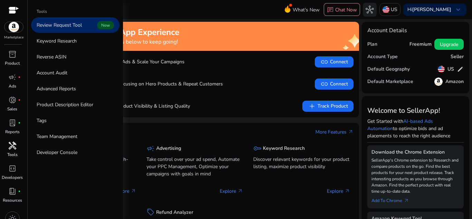
click at [16, 150] on span "handyman" at bounding box center [12, 145] width 8 height 8
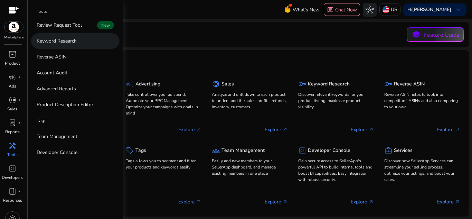
click at [81, 46] on link "Keyword Research" at bounding box center [75, 41] width 89 height 16
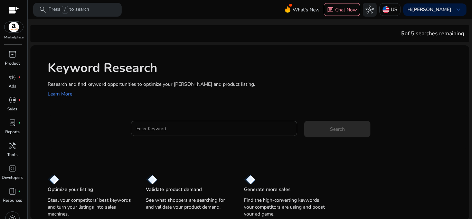
click at [194, 124] on div at bounding box center [215, 128] width 156 height 15
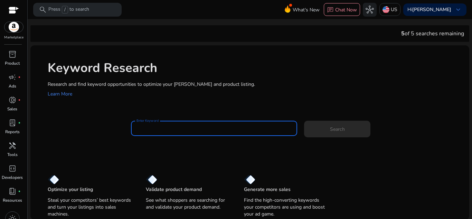
paste input "**********"
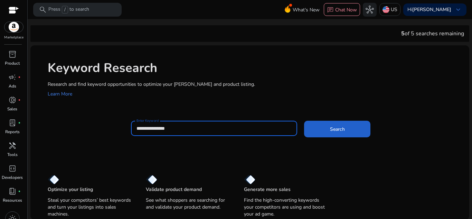
type input "**********"
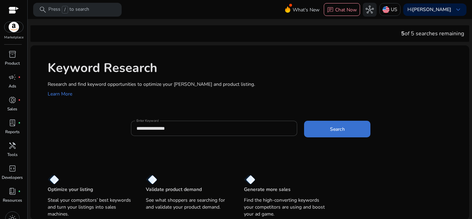
click at [356, 133] on span at bounding box center [337, 129] width 66 height 17
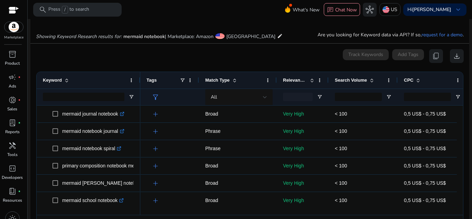
scroll to position [82, 0]
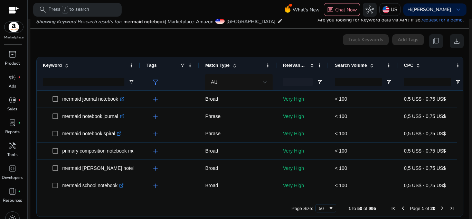
drag, startPoint x: 322, startPoint y: 200, endPoint x: 339, endPoint y: 201, distance: 17.0
click at [339, 201] on div "Page Size: 50 1 to 50 of 995 Page 1 of 20" at bounding box center [250, 208] width 427 height 17
drag, startPoint x: 339, startPoint y: 201, endPoint x: 346, endPoint y: 199, distance: 7.1
click at [346, 199] on div "Drag here to set row groups Drag here to set column labels Keyword Tags 0" at bounding box center [249, 137] width 427 height 160
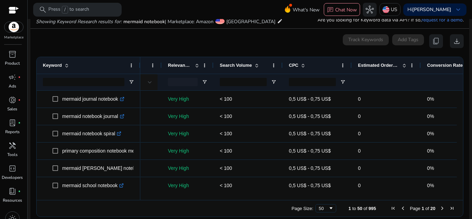
scroll to position [0, 111]
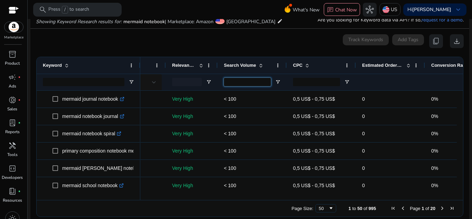
click at [254, 82] on input "Search Volume Filter Input" at bounding box center [247, 82] width 47 height 8
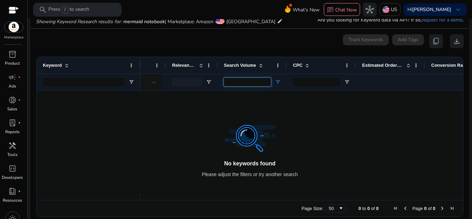
type input "*"
type input "***"
click at [281, 81] on div "***" at bounding box center [252, 82] width 69 height 17
click at [276, 82] on span "Open Filter Menu" at bounding box center [278, 82] width 6 height 6
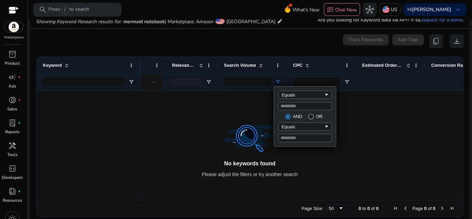
click at [306, 100] on div "Equals *** AND OR Equals" at bounding box center [305, 116] width 62 height 60
drag, startPoint x: 310, startPoint y: 99, endPoint x: 320, endPoint y: 93, distance: 11.5
click at [320, 93] on div "Equals *** AND OR Equals" at bounding box center [305, 116] width 62 height 60
click at [320, 93] on div "Equals" at bounding box center [303, 94] width 42 height 5
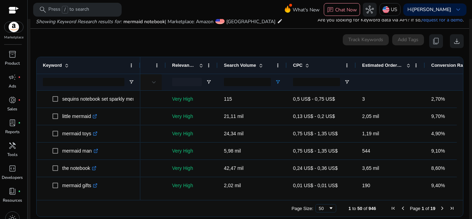
click at [269, 40] on div "0 keyword(s) selected Track Keywords Add Tags content_copy download" at bounding box center [250, 41] width 428 height 14
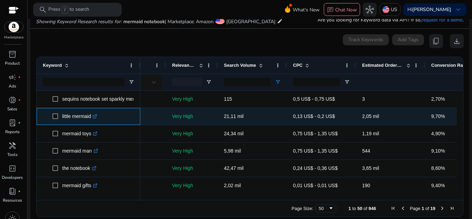
click at [97, 113] on link ".st0{fill:#2c8af8}" at bounding box center [94, 116] width 6 height 6
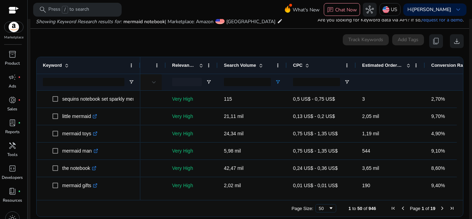
click at [461, 102] on ag-grid-angular "Press SPACE to select this row. Drag here to set row groups Drag here to set co…" at bounding box center [250, 136] width 439 height 167
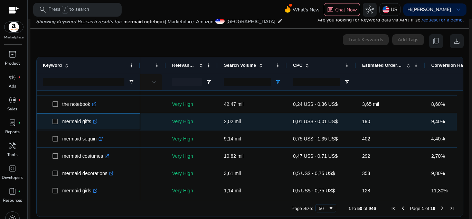
click at [95, 121] on icon at bounding box center [94, 121] width 3 height 3
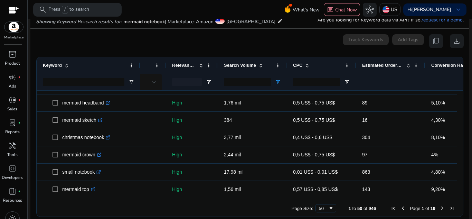
click at [189, 64] on span "Relevance Score" at bounding box center [184, 65] width 24 height 5
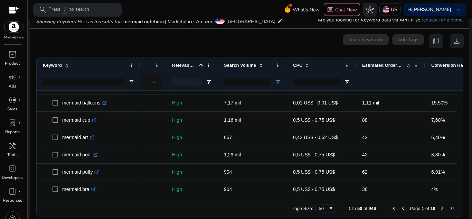
click at [189, 64] on span "Relevance Score" at bounding box center [184, 65] width 24 height 5
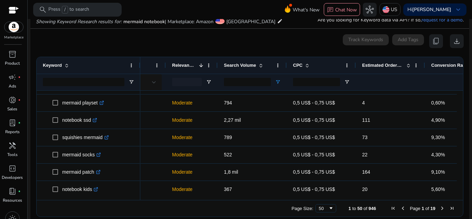
click at [189, 64] on span "Relevance Score" at bounding box center [184, 65] width 24 height 5
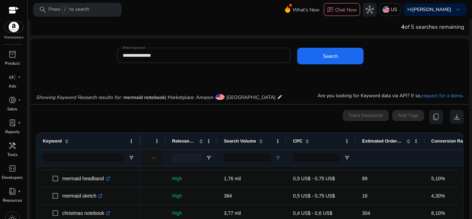
drag, startPoint x: 184, startPoint y: 60, endPoint x: 177, endPoint y: 56, distance: 7.9
click at [177, 56] on div "**********" at bounding box center [204, 55] width 163 height 15
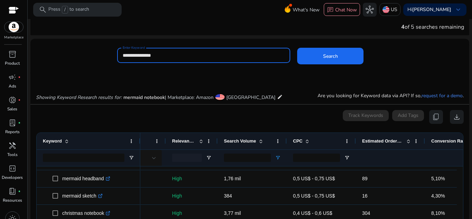
drag, startPoint x: 177, startPoint y: 56, endPoint x: 114, endPoint y: 53, distance: 63.4
click at [114, 53] on div "**********" at bounding box center [247, 59] width 434 height 22
type input "*"
click at [123, 55] on input "**********" at bounding box center [204, 56] width 163 height 8
click at [120, 54] on div "**********" at bounding box center [204, 55] width 174 height 15
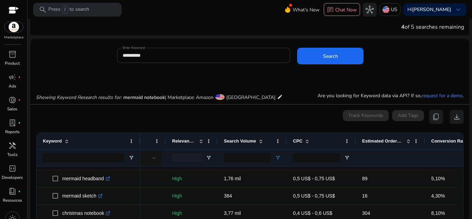
click at [121, 55] on div "**********" at bounding box center [204, 55] width 174 height 15
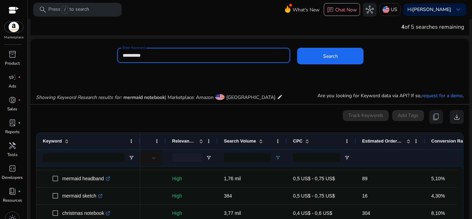
click at [130, 56] on input "**********" at bounding box center [204, 56] width 163 height 8
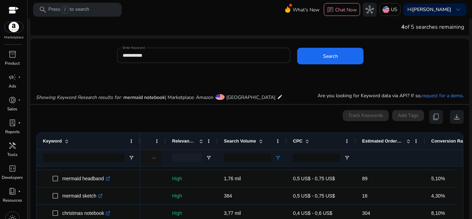
click at [121, 56] on div "**********" at bounding box center [204, 55] width 174 height 15
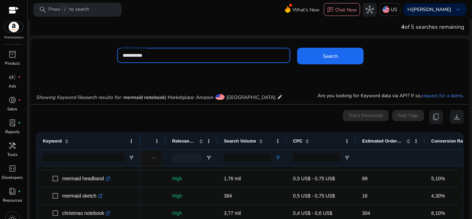
click at [123, 55] on input "**********" at bounding box center [204, 56] width 163 height 8
click at [297, 48] on button "Search" at bounding box center [330, 56] width 66 height 17
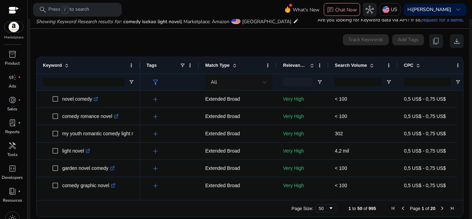
click at [369, 67] on span at bounding box center [372, 66] width 6 height 6
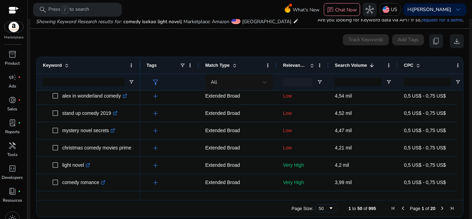
scroll to position [378, 0]
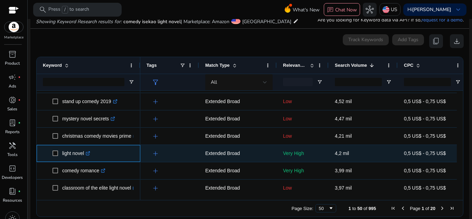
click at [89, 151] on link ".st0{fill:#2c8af8}" at bounding box center [87, 153] width 6 height 6
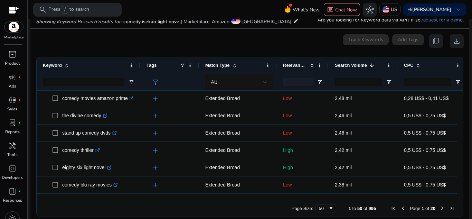
scroll to position [0, 0]
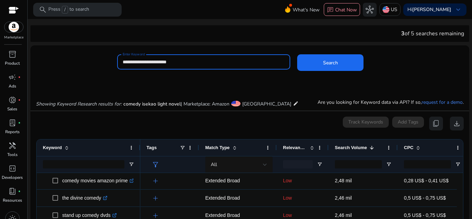
drag, startPoint x: 177, startPoint y: 61, endPoint x: 172, endPoint y: 62, distance: 5.2
click at [172, 62] on input "**********" at bounding box center [204, 62] width 163 height 8
drag, startPoint x: 194, startPoint y: 60, endPoint x: 114, endPoint y: 62, distance: 79.2
click at [114, 62] on div "**********" at bounding box center [247, 65] width 434 height 22
paste input
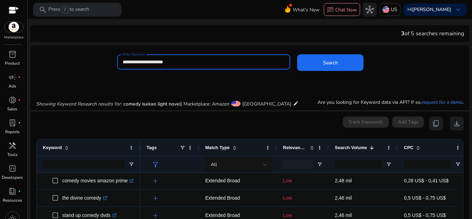
type input "**********"
click at [297, 54] on button "Search" at bounding box center [330, 62] width 66 height 17
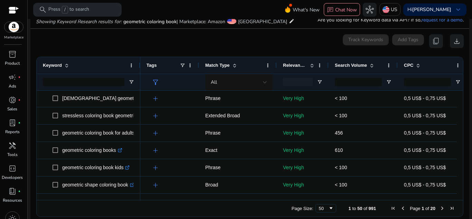
scroll to position [93, 0]
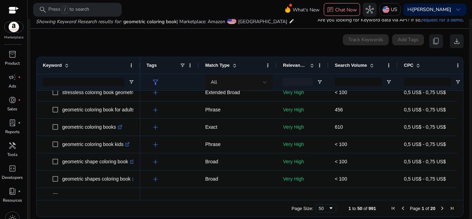
drag, startPoint x: 139, startPoint y: 64, endPoint x: 149, endPoint y: 66, distance: 10.6
click at [141, 66] on div at bounding box center [140, 65] width 3 height 17
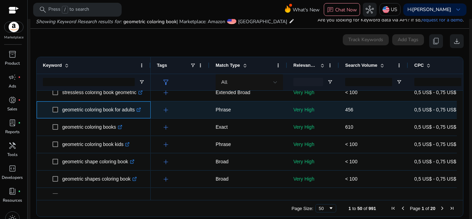
click at [140, 110] on icon ".st0{fill:#2c8af8}" at bounding box center [139, 110] width 4 height 4
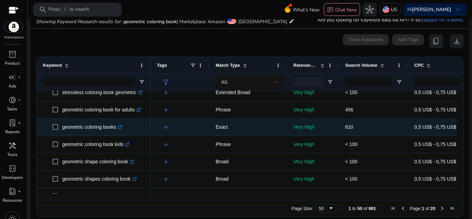
click at [120, 126] on icon ".st0{fill:#2c8af8}" at bounding box center [120, 127] width 4 height 4
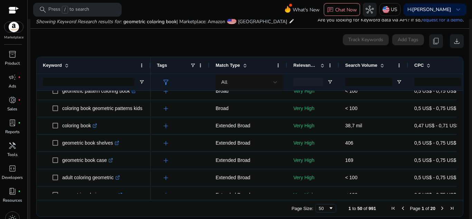
scroll to position [253, 0]
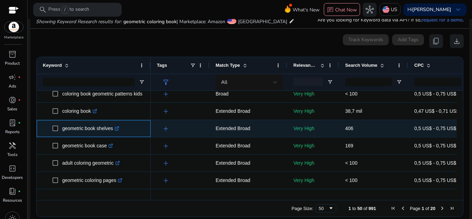
click at [119, 131] on link ".st0{fill:#2c8af8}" at bounding box center [116, 129] width 6 height 6
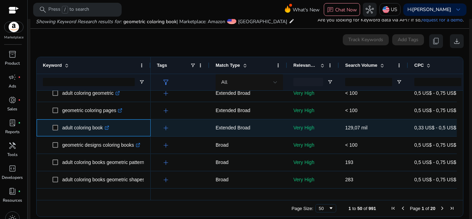
click at [108, 128] on icon at bounding box center [106, 127] width 3 height 3
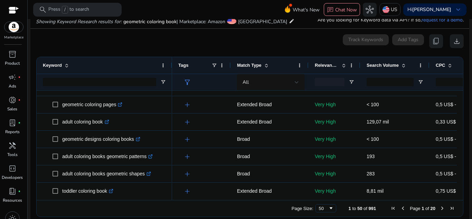
drag, startPoint x: 150, startPoint y: 63, endPoint x: 171, endPoint y: 63, distance: 21.4
click at [171, 63] on div at bounding box center [171, 65] width 3 height 17
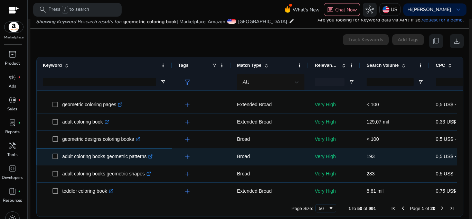
click at [152, 156] on icon at bounding box center [150, 156] width 3 height 3
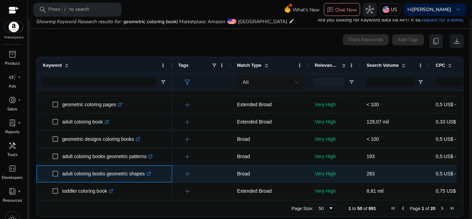
click at [150, 176] on icon at bounding box center [148, 173] width 3 height 3
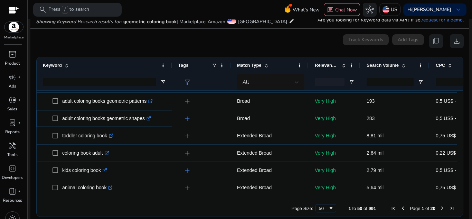
scroll to position [398, 0]
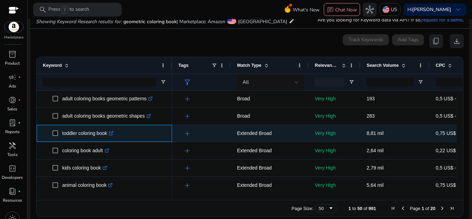
click at [112, 133] on icon ".st0{fill:#2c8af8}" at bounding box center [111, 133] width 4 height 4
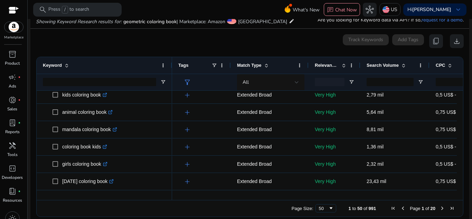
scroll to position [474, 0]
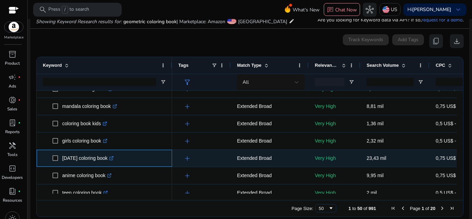
click at [112, 156] on link ".st0{fill:#2c8af8}" at bounding box center [111, 158] width 6 height 6
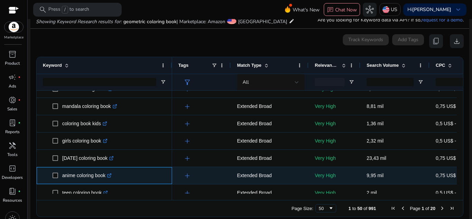
click at [109, 178] on link ".st0{fill:#2c8af8}" at bounding box center [108, 176] width 6 height 6
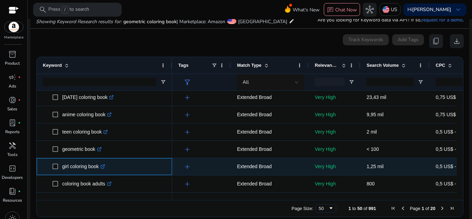
click at [104, 165] on icon ".st0{fill:#2c8af8}" at bounding box center [103, 166] width 4 height 4
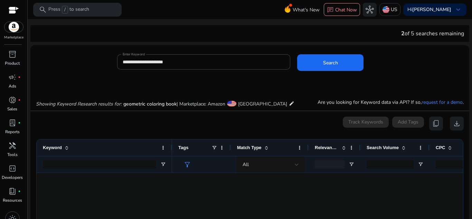
scroll to position [730, 0]
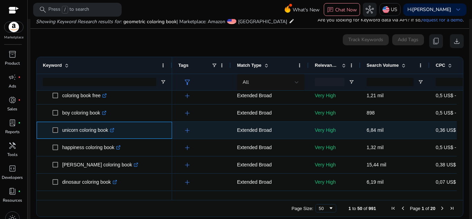
click at [114, 130] on icon ".st0{fill:#2c8af8}" at bounding box center [112, 130] width 4 height 4
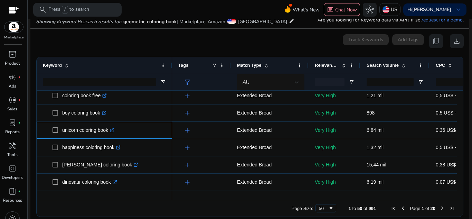
scroll to position [762, 0]
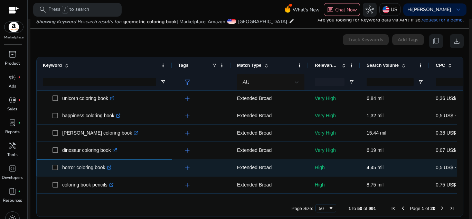
click at [111, 171] on p "horror coloring book .st0{fill:#2c8af8}" at bounding box center [86, 167] width 49 height 14
click at [111, 169] on icon ".st0{fill:#2c8af8}" at bounding box center [109, 167] width 4 height 4
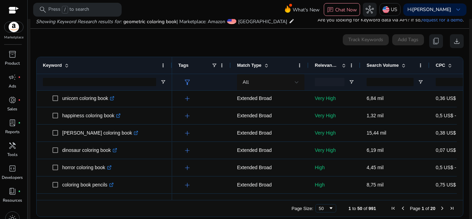
click at [440, 207] on span "Next Page" at bounding box center [443, 208] width 6 height 6
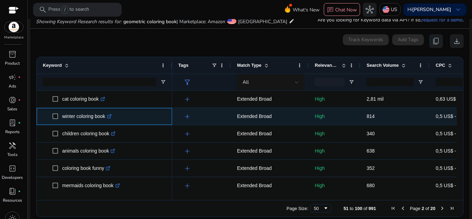
click at [111, 117] on icon ".st0{fill:#2c8af8}" at bounding box center [109, 116] width 4 height 4
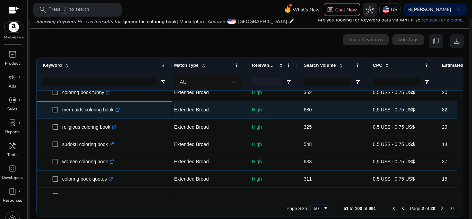
click at [120, 110] on icon ".st0{fill:#2c8af8}" at bounding box center [118, 110] width 4 height 4
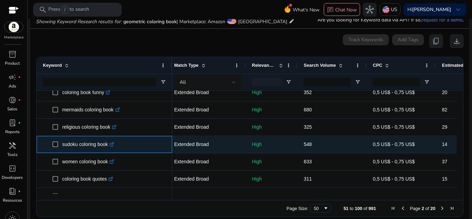
click at [112, 146] on icon ".st0{fill:#2c8af8}" at bounding box center [112, 144] width 4 height 4
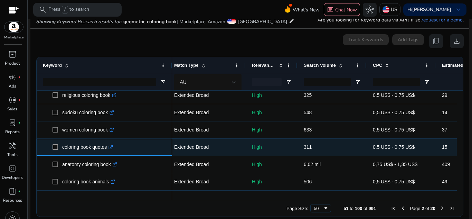
click at [113, 148] on icon ".st0{fill:#2c8af8}" at bounding box center [111, 147] width 4 height 4
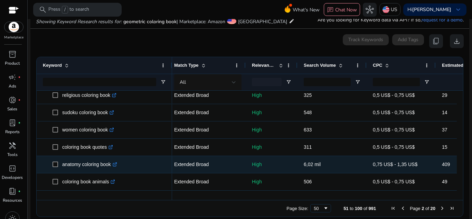
click at [116, 163] on icon ".st0{fill:#2c8af8}" at bounding box center [115, 164] width 4 height 4
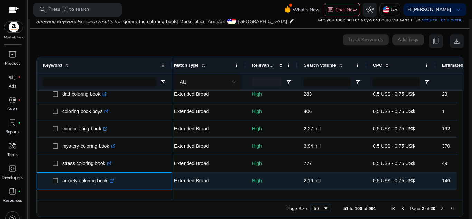
click at [113, 179] on icon ".st0{fill:#2c8af8}" at bounding box center [112, 180] width 4 height 4
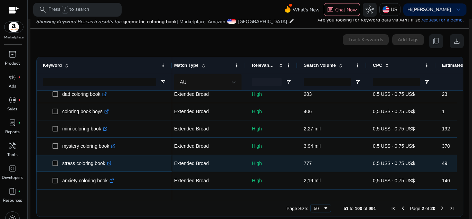
click at [109, 164] on icon ".st0{fill:#2c8af8}" at bounding box center [109, 163] width 4 height 4
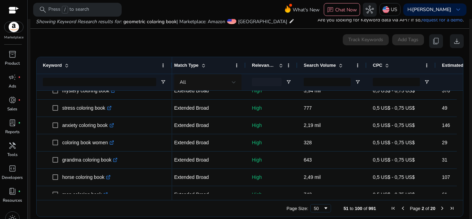
drag, startPoint x: 462, startPoint y: 130, endPoint x: 459, endPoint y: 131, distance: 3.9
click at [459, 131] on ag-grid-angular "Press SPACE to select this row. Drag here to set row groups Drag here to set co…" at bounding box center [250, 136] width 439 height 167
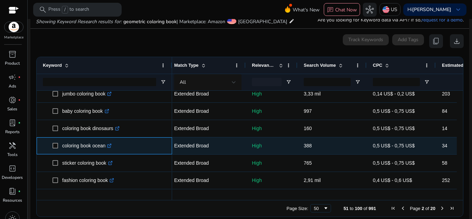
click at [110, 144] on icon ".st0{fill:#2c8af8}" at bounding box center [109, 146] width 4 height 4
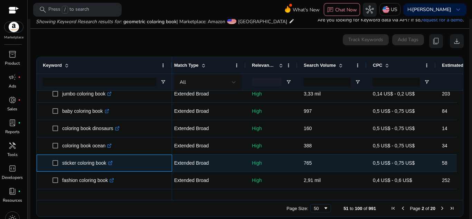
click at [109, 165] on link ".st0{fill:#2c8af8}" at bounding box center [110, 163] width 6 height 6
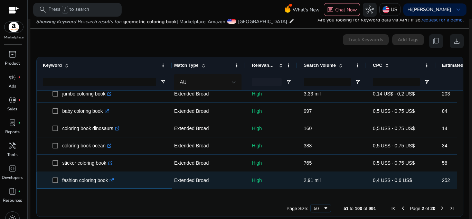
click at [113, 182] on icon at bounding box center [111, 180] width 3 height 3
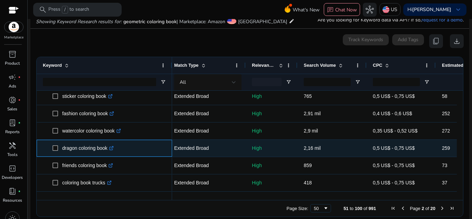
click at [114, 149] on icon ".st0{fill:#2c8af8}" at bounding box center [111, 148] width 4 height 4
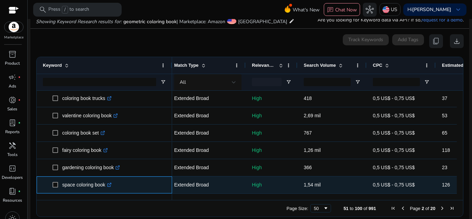
click at [109, 186] on icon ".st0{fill:#2c8af8}" at bounding box center [109, 185] width 4 height 4
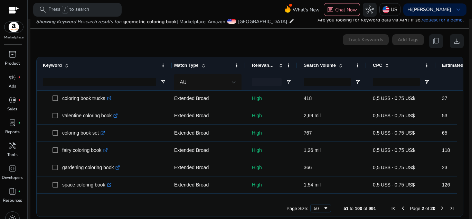
click at [440, 210] on span "Next Page" at bounding box center [443, 208] width 6 height 6
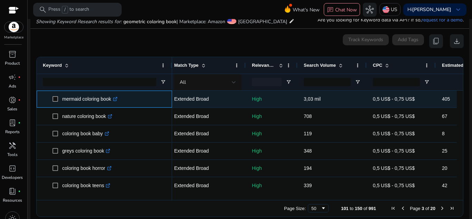
click at [117, 99] on icon ".st0{fill:#2c8af8}" at bounding box center [115, 99] width 4 height 4
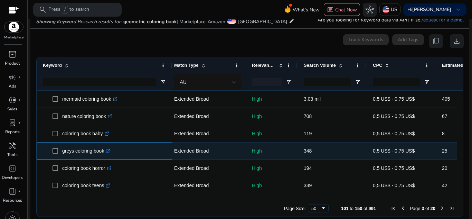
click at [108, 152] on icon ".st0{fill:#2c8af8}" at bounding box center [108, 151] width 4 height 4
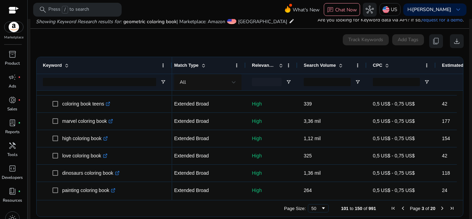
scroll to position [84, 0]
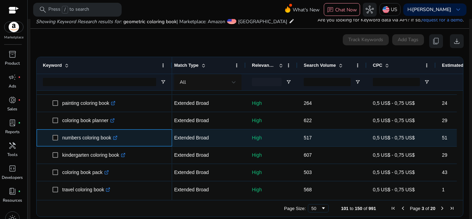
click at [117, 136] on icon ".st0{fill:#2c8af8}" at bounding box center [115, 138] width 4 height 4
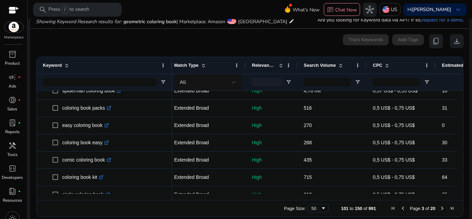
scroll to position [288, 0]
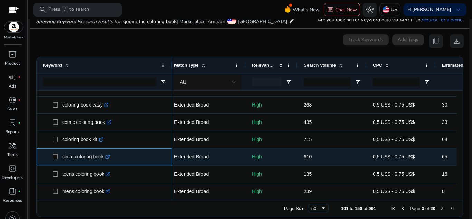
click at [110, 156] on icon ".st0{fill:#2c8af8}" at bounding box center [107, 157] width 4 height 4
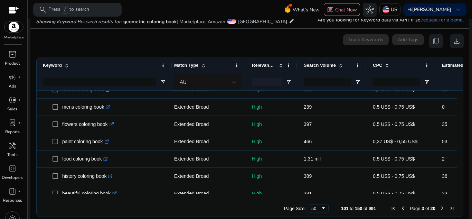
scroll to position [422, 0]
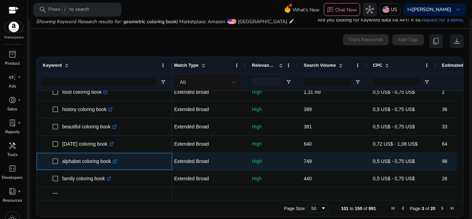
click at [115, 161] on icon ".st0{fill:#2c8af8}" at bounding box center [115, 161] width 4 height 4
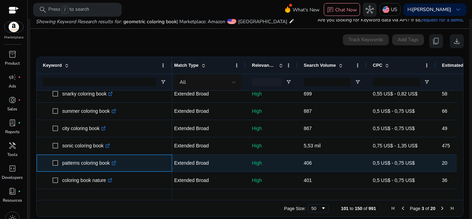
click at [115, 164] on icon ".st0{fill:#2c8af8}" at bounding box center [114, 163] width 4 height 4
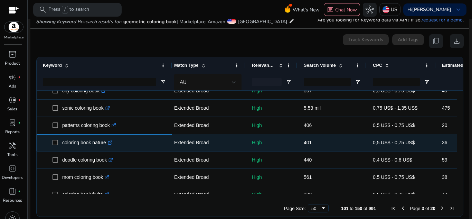
click at [112, 145] on icon ".st0{fill:#2c8af8}" at bounding box center [110, 142] width 4 height 4
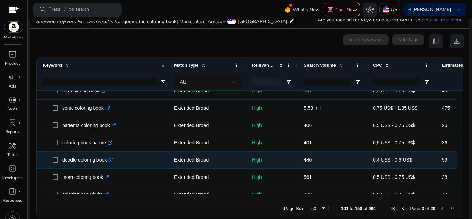
click at [93, 158] on p "doodle coloring book .st0{fill:#2c8af8}" at bounding box center [87, 160] width 51 height 14
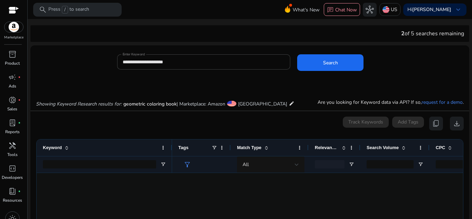
scroll to position [0, 63]
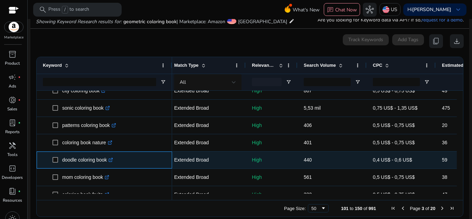
click at [111, 160] on link ".st0{fill:#2c8af8}" at bounding box center [110, 160] width 6 height 6
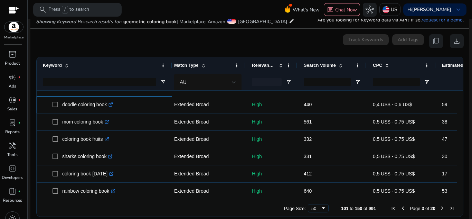
scroll to position [695, 0]
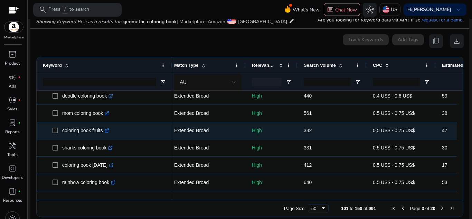
click at [109, 129] on icon ".st0{fill:#2c8af8}" at bounding box center [107, 130] width 4 height 4
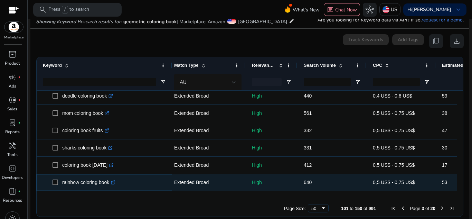
click at [116, 181] on icon ".st0{fill:#2c8af8}" at bounding box center [113, 182] width 4 height 4
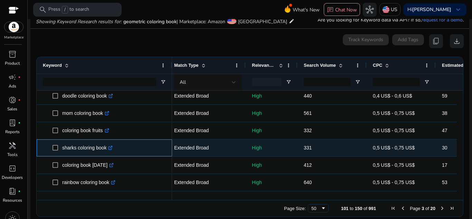
click at [111, 148] on icon ".st0{fill:#2c8af8}" at bounding box center [110, 148] width 4 height 4
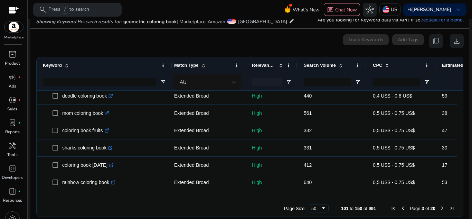
click at [460, 178] on div at bounding box center [460, 142] width 6 height 103
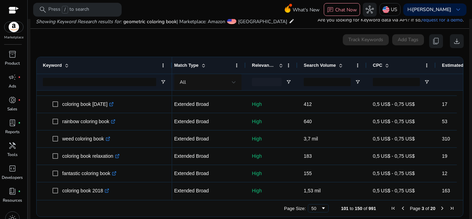
scroll to position [762, 0]
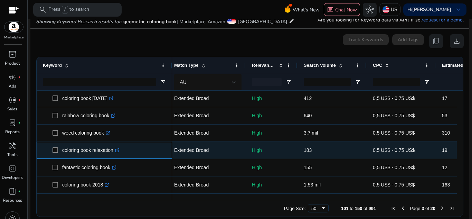
click at [117, 149] on link ".st0{fill:#2c8af8}" at bounding box center [116, 150] width 6 height 6
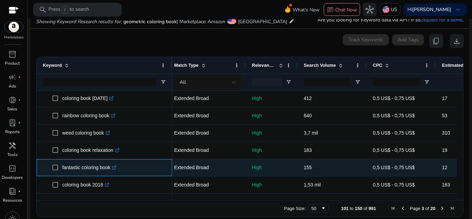
click at [115, 169] on icon ".st0{fill:#2c8af8}" at bounding box center [114, 167] width 4 height 4
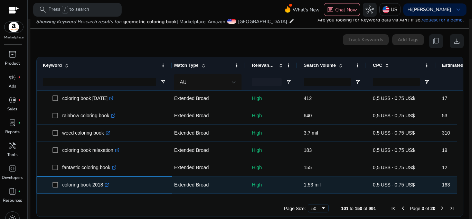
click at [109, 184] on icon at bounding box center [108, 184] width 2 height 2
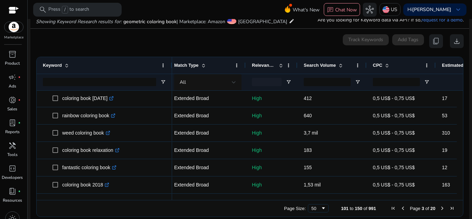
click at [442, 208] on span "Next Page" at bounding box center [443, 208] width 6 height 6
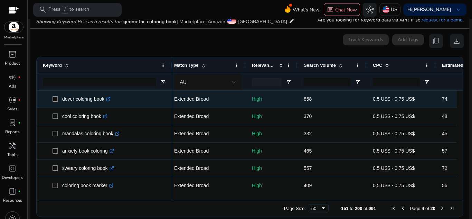
click at [109, 101] on icon at bounding box center [108, 99] width 3 height 3
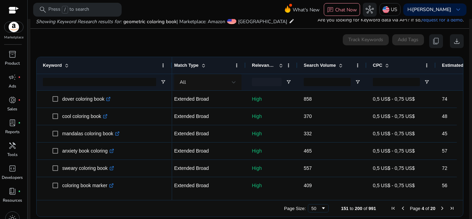
click at [403, 206] on span "Previous Page" at bounding box center [403, 208] width 6 height 6
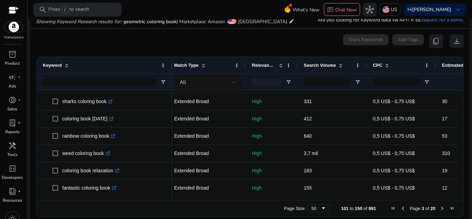
scroll to position [762, 0]
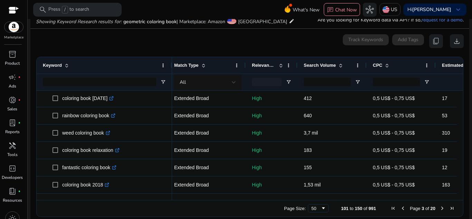
click at [440, 206] on span "Next Page" at bounding box center [443, 208] width 6 height 6
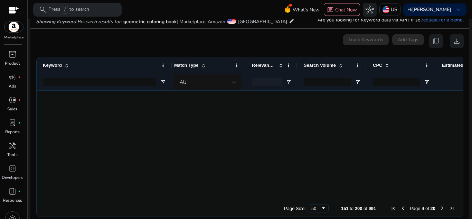
scroll to position [0, 0]
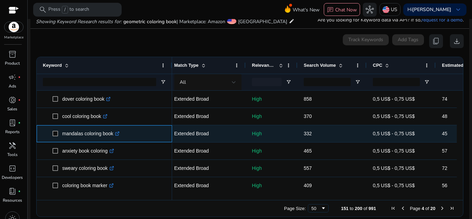
click at [118, 136] on icon ".st0{fill:#2c8af8}" at bounding box center [117, 133] width 4 height 4
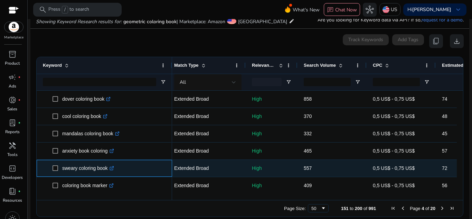
click at [114, 170] on icon ".st0{fill:#2c8af8}" at bounding box center [112, 168] width 4 height 4
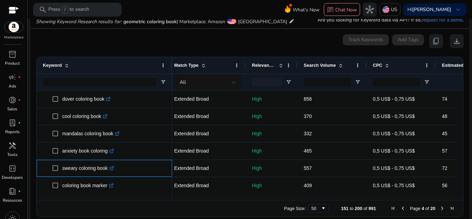
scroll to position [15, 0]
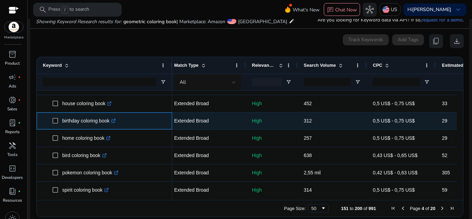
click at [116, 120] on icon at bounding box center [115, 120] width 2 height 2
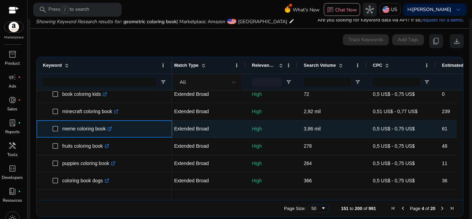
click at [112, 129] on icon ".st0{fill:#2c8af8}" at bounding box center [110, 129] width 4 height 4
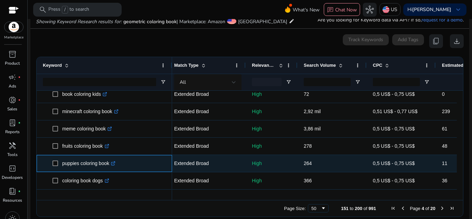
click at [116, 164] on icon ".st0{fill:#2c8af8}" at bounding box center [113, 163] width 4 height 4
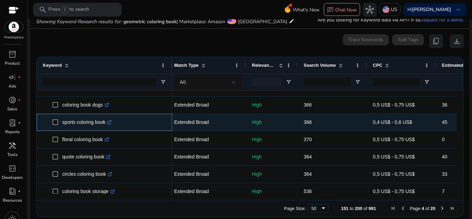
click at [111, 126] on p "sports coloring book .st0{fill:#2c8af8}" at bounding box center [86, 122] width 49 height 14
click at [111, 123] on icon ".st0{fill:#2c8af8}" at bounding box center [109, 122] width 4 height 4
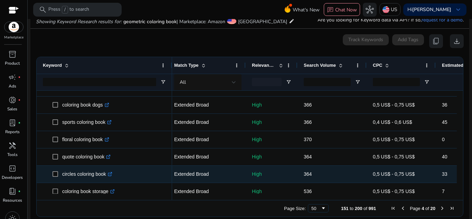
click at [110, 176] on icon at bounding box center [109, 174] width 3 height 3
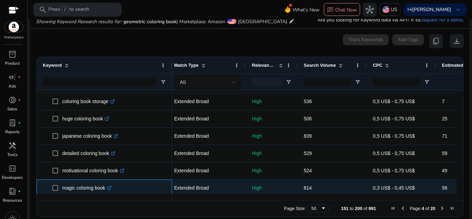
click at [111, 186] on icon ".st0{fill:#2c8af8}" at bounding box center [109, 188] width 4 height 4
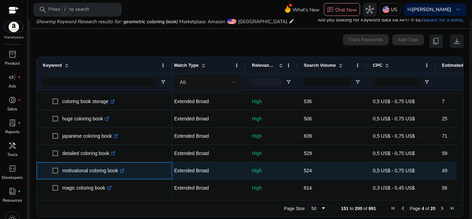
click at [123, 170] on icon at bounding box center [121, 170] width 3 height 3
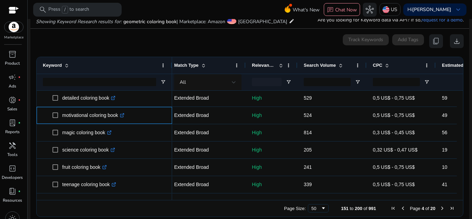
scroll to position [474, 0]
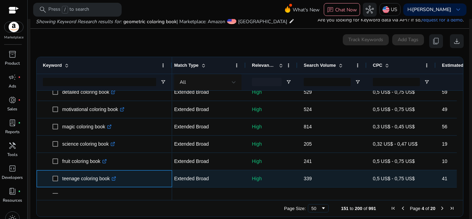
click at [116, 178] on icon ".st0{fill:#2c8af8}" at bounding box center [114, 178] width 4 height 4
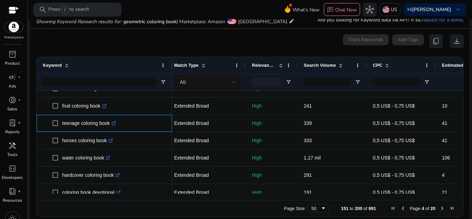
scroll to position [532, 0]
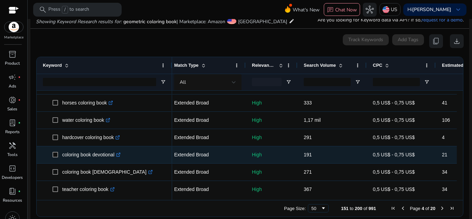
click at [124, 155] on div "coloring book devotional .st0{fill:#2c8af8}" at bounding box center [93, 155] width 62 height 14
click at [120, 154] on icon at bounding box center [119, 154] width 2 height 2
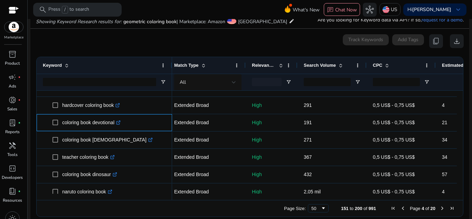
scroll to position [608, 0]
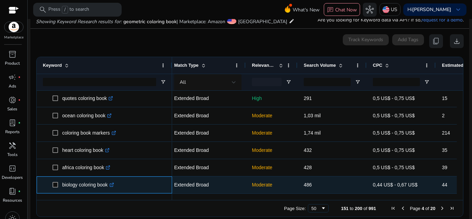
click at [118, 184] on div "biology coloring book .st0{fill:#2c8af8}" at bounding box center [89, 185] width 55 height 14
click at [110, 187] on p "biology coloring book .st0{fill:#2c8af8}" at bounding box center [88, 185] width 52 height 14
click at [112, 186] on icon ".st0{fill:#2c8af8}" at bounding box center [112, 185] width 4 height 4
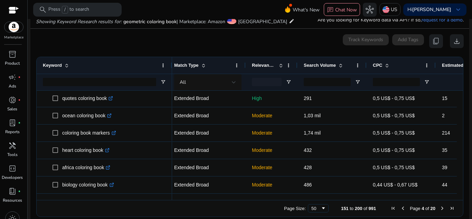
click at [440, 208] on span "Next Page" at bounding box center [443, 208] width 6 height 6
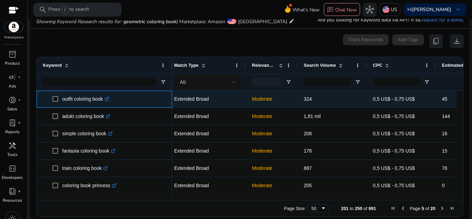
click at [109, 99] on icon ".st0{fill:#2c8af8}" at bounding box center [107, 99] width 4 height 4
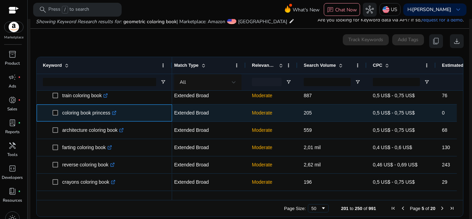
click at [117, 116] on link ".st0{fill:#2c8af8}" at bounding box center [113, 113] width 6 height 6
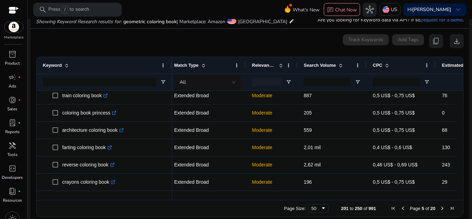
drag, startPoint x: 462, startPoint y: 106, endPoint x: 460, endPoint y: 112, distance: 5.9
click at [460, 112] on ag-grid-angular "Press SPACE to select this row. Drag here to set row groups Drag here to set co…" at bounding box center [250, 136] width 439 height 167
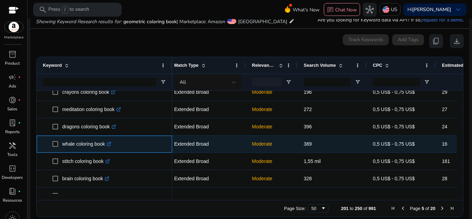
click at [111, 149] on p "whale coloring book .st0{fill:#2c8af8}" at bounding box center [86, 144] width 49 height 14
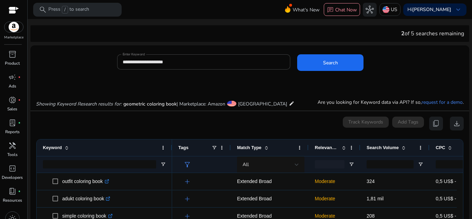
scroll to position [0, 63]
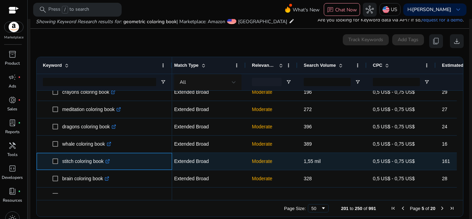
click at [113, 163] on div "stitch coloring book .st0{fill:#2c8af8}" at bounding box center [87, 161] width 51 height 14
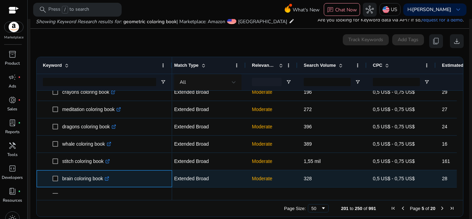
click at [109, 177] on icon ".st0{fill:#2c8af8}" at bounding box center [107, 178] width 4 height 4
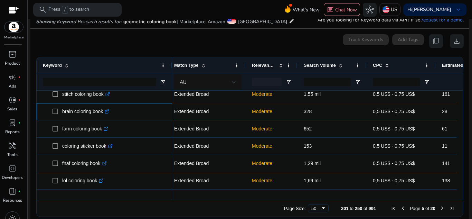
scroll to position [0, 0]
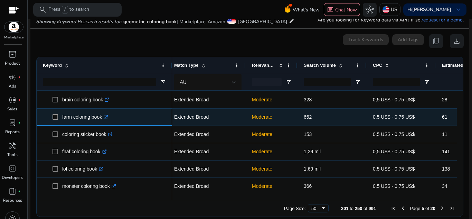
click at [108, 119] on p "farm coloring book .st0{fill:#2c8af8}" at bounding box center [85, 117] width 46 height 14
click at [108, 119] on icon at bounding box center [105, 117] width 3 height 3
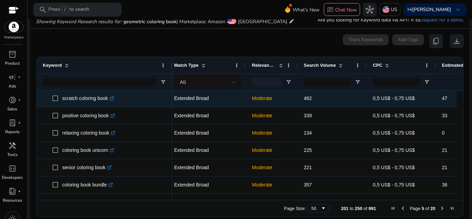
scroll to position [398, 0]
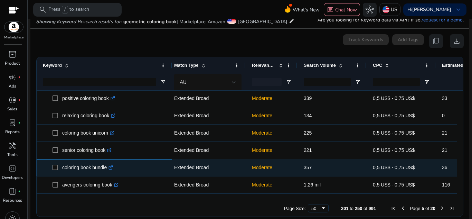
click at [112, 166] on icon at bounding box center [110, 167] width 3 height 3
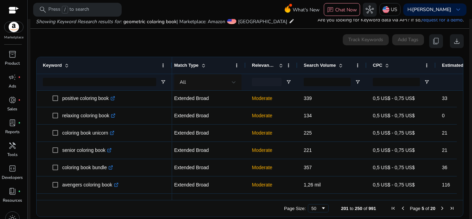
click at [461, 182] on ag-grid-angular "Press SPACE to select this row. Drag here to set row groups Drag here to set co…" at bounding box center [250, 136] width 439 height 167
drag, startPoint x: 461, startPoint y: 182, endPoint x: 459, endPoint y: 177, distance: 5.3
click at [459, 177] on ag-grid-angular "Press SPACE to select this row. Drag here to set row groups Drag here to set co…" at bounding box center [250, 136] width 439 height 167
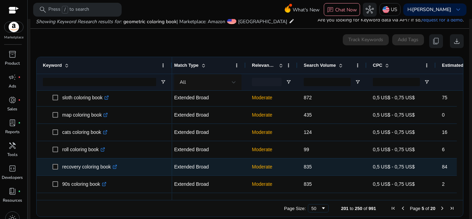
scroll to position [724, 0]
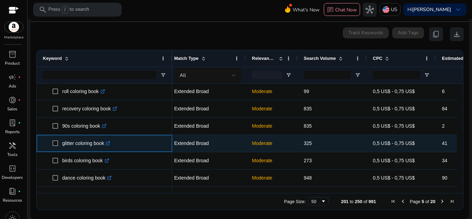
click at [110, 143] on icon ".st0{fill:#2c8af8}" at bounding box center [108, 143] width 4 height 4
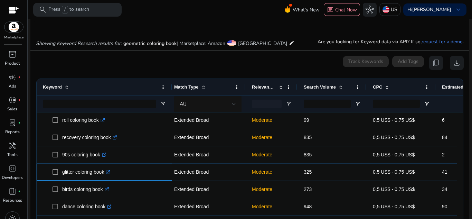
scroll to position [63, 0]
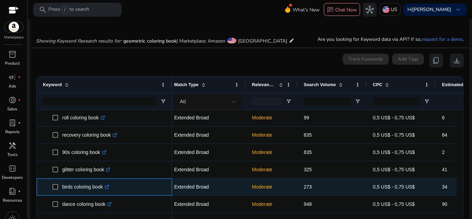
click at [108, 189] on icon at bounding box center [106, 186] width 3 height 3
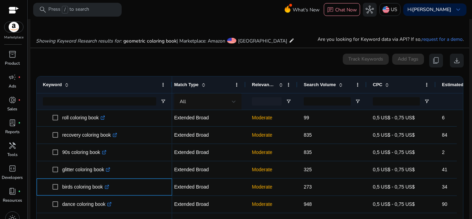
scroll to position [89, 0]
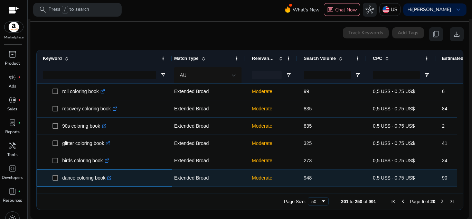
click at [110, 177] on icon at bounding box center [109, 177] width 3 height 3
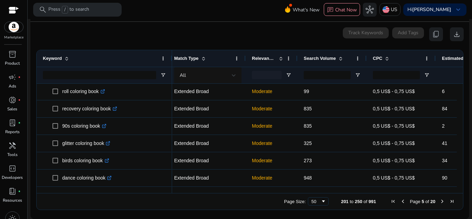
click at [440, 199] on span "Next Page" at bounding box center [443, 202] width 6 height 6
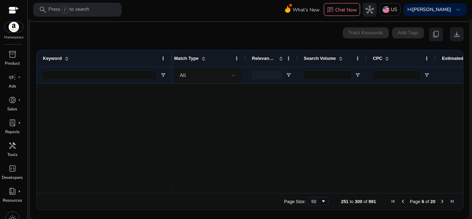
scroll to position [0, 0]
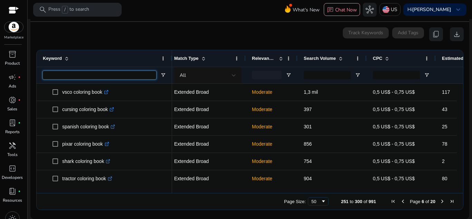
click at [111, 73] on input "Keyword Filter Input" at bounding box center [99, 75] width 113 height 8
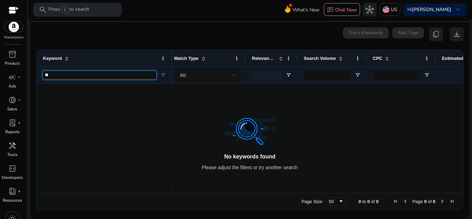
click at [111, 73] on input "**" at bounding box center [99, 75] width 113 height 8
type input "*"
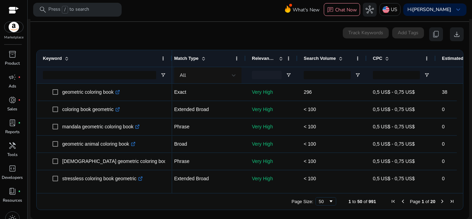
click at [440, 203] on span "Next Page" at bounding box center [443, 202] width 6 height 6
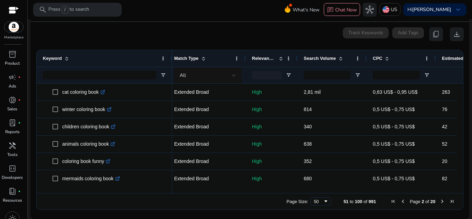
click at [440, 203] on span "Next Page" at bounding box center [443, 202] width 6 height 6
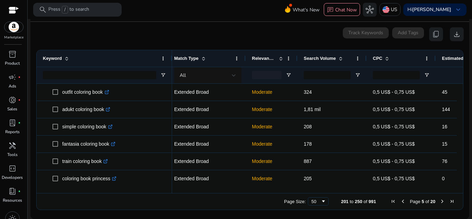
click at [440, 203] on span "Next Page" at bounding box center [443, 202] width 6 height 6
click at [403, 199] on span "Previous Page" at bounding box center [403, 202] width 6 height 6
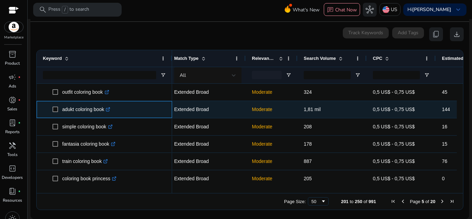
drag, startPoint x: 114, startPoint y: 110, endPoint x: 110, endPoint y: 110, distance: 3.9
click at [110, 110] on div "adukt coloring book .st0{fill:#2c8af8}" at bounding box center [88, 109] width 52 height 14
click at [110, 110] on icon ".st0{fill:#2c8af8}" at bounding box center [108, 109] width 4 height 4
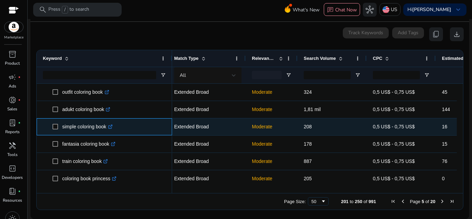
click at [111, 128] on icon ".st0{fill:#2c8af8}" at bounding box center [110, 127] width 4 height 4
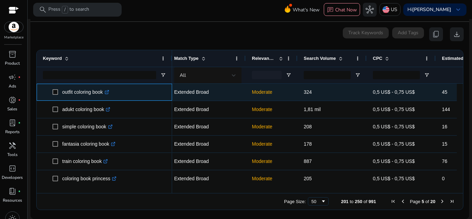
click at [108, 93] on icon at bounding box center [106, 92] width 3 height 3
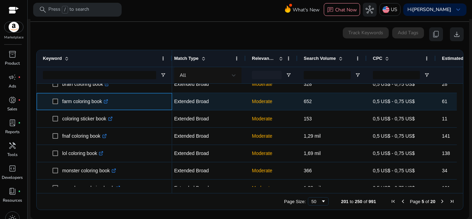
click at [107, 100] on icon ".st0{fill:#2c8af8}" at bounding box center [106, 101] width 4 height 4
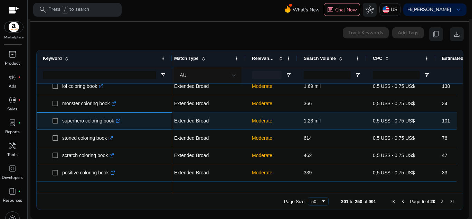
click at [120, 121] on icon ".st0{fill:#2c8af8}" at bounding box center [118, 121] width 4 height 4
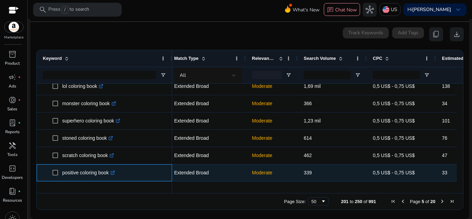
click at [118, 174] on div "positive coloring book .st0{fill:#2c8af8}" at bounding box center [90, 173] width 56 height 14
click at [114, 172] on icon ".st0{fill:#2c8af8}" at bounding box center [113, 172] width 4 height 4
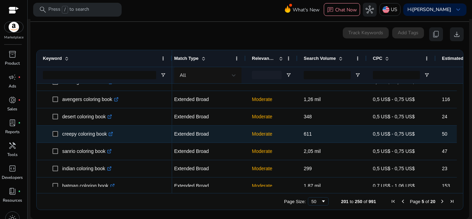
scroll to position [474, 0]
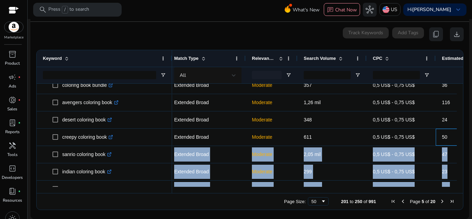
click at [455, 145] on div "fnaf coloring book .st0{fill:#2c8af8} lol coloring book .st0{fill:#2c8af8} mons…" at bounding box center [250, 135] width 427 height 103
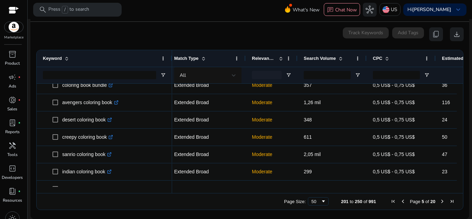
click at [306, 47] on ag-grid-angular "Press SPACE to select this row. Drag here to set row groups Drag here to set co…" at bounding box center [250, 129] width 439 height 167
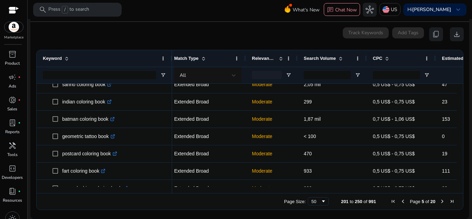
scroll to position [555, 0]
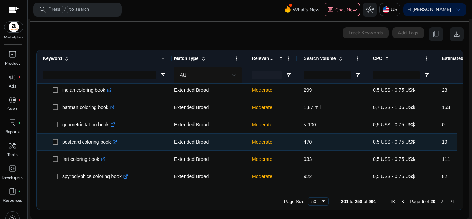
click at [117, 142] on icon ".st0{fill:#2c8af8}" at bounding box center [115, 142] width 4 height 4
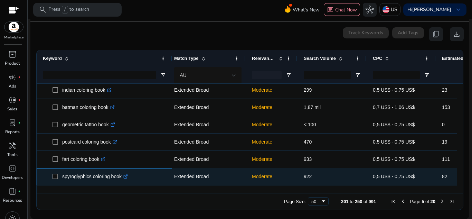
click at [128, 176] on icon at bounding box center [126, 175] width 2 height 2
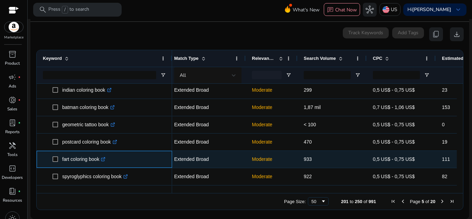
click at [105, 161] on icon ".st0{fill:#2c8af8}" at bounding box center [103, 159] width 4 height 4
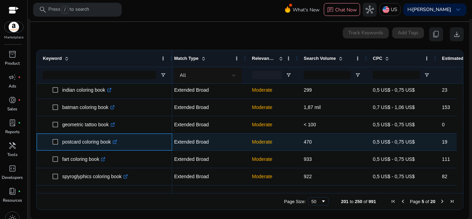
click at [117, 141] on icon ".st0{fill:#2c8af8}" at bounding box center [115, 142] width 4 height 4
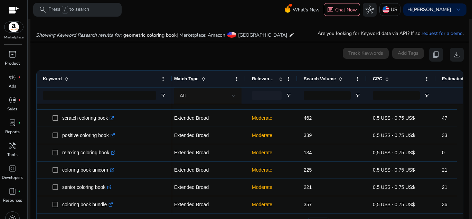
scroll to position [89, 0]
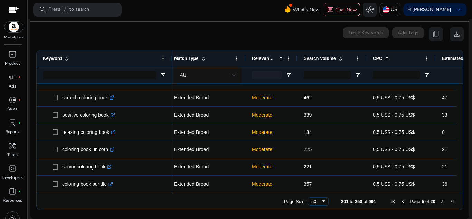
click at [440, 201] on span "Next Page" at bounding box center [443, 202] width 6 height 6
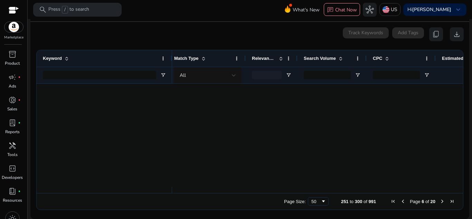
scroll to position [0, 0]
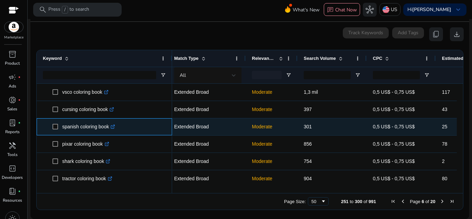
click at [114, 127] on icon ".st0{fill:#2c8af8}" at bounding box center [113, 127] width 4 height 4
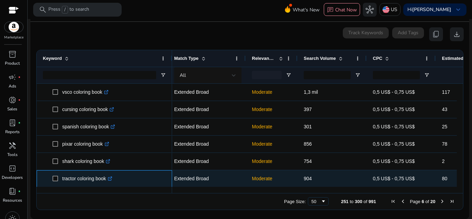
click at [115, 177] on div "tractor coloring book .st0{fill:#2c8af8}" at bounding box center [89, 179] width 54 height 14
click at [112, 177] on icon ".st0{fill:#2c8af8}" at bounding box center [110, 178] width 4 height 4
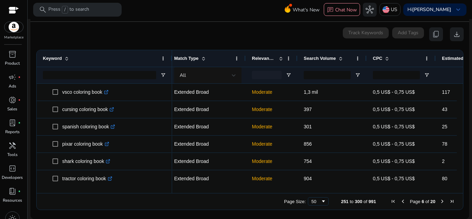
click at [459, 92] on div "Drag here to set row groups Drag here to set column labels Keyword Tags 9%" at bounding box center [249, 130] width 427 height 160
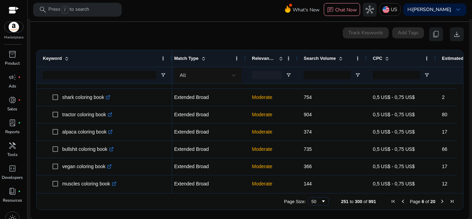
scroll to position [67, 0]
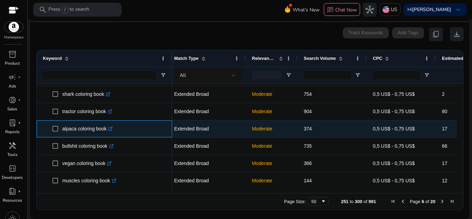
click at [112, 129] on icon ".st0{fill:#2c8af8}" at bounding box center [110, 129] width 4 height 4
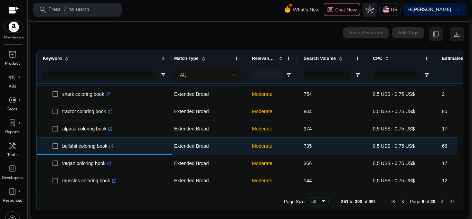
click at [112, 144] on icon ".st0{fill:#2c8af8}" at bounding box center [111, 146] width 4 height 4
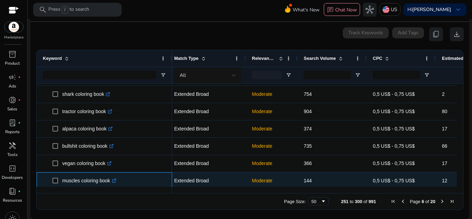
click at [112, 182] on link ".st0{fill:#2c8af8}" at bounding box center [113, 181] width 6 height 6
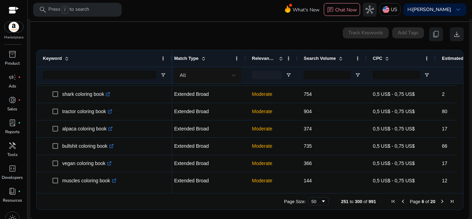
drag, startPoint x: 461, startPoint y: 95, endPoint x: 468, endPoint y: 104, distance: 11.4
click at [468, 104] on mat-sidenav-content "**********" at bounding box center [250, 109] width 445 height 219
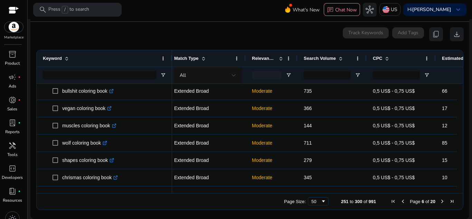
scroll to position [145, 0]
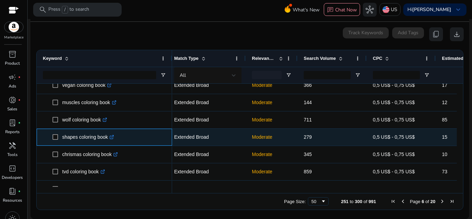
click at [114, 135] on icon ".st0{fill:#2c8af8}" at bounding box center [112, 137] width 4 height 4
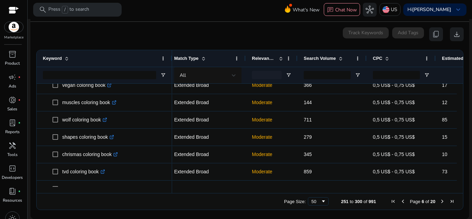
drag, startPoint x: 458, startPoint y: 107, endPoint x: 461, endPoint y: 112, distance: 6.2
click at [461, 112] on ag-grid-angular "Press SPACE to select this row. Drag here to set row groups Drag here to set co…" at bounding box center [250, 129] width 439 height 167
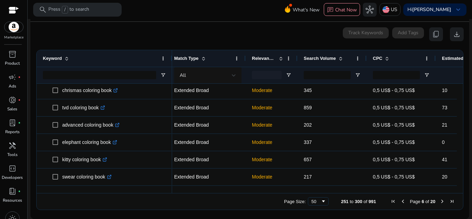
scroll to position [212, 0]
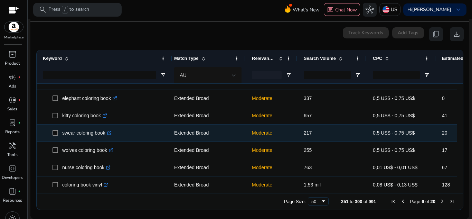
click at [109, 132] on icon at bounding box center [108, 132] width 3 height 3
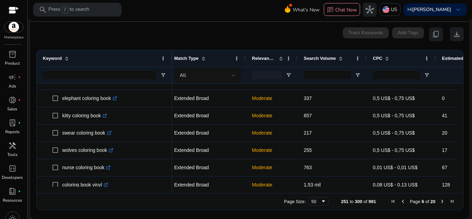
drag, startPoint x: 458, startPoint y: 122, endPoint x: 459, endPoint y: 125, distance: 3.6
click at [459, 125] on div at bounding box center [460, 135] width 6 height 103
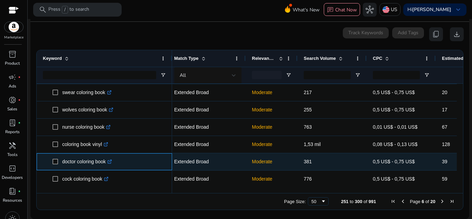
click at [112, 161] on icon ".st0{fill:#2c8af8}" at bounding box center [110, 161] width 4 height 4
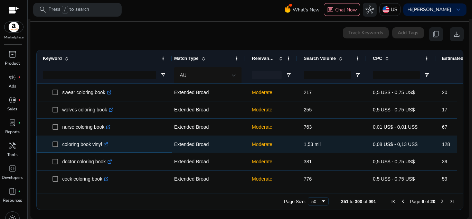
click at [108, 145] on icon ".st0{fill:#2c8af8}" at bounding box center [106, 144] width 4 height 4
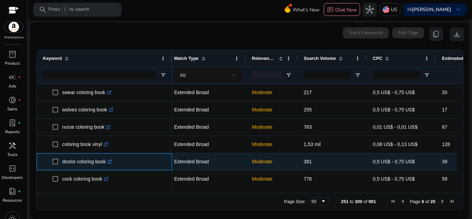
click at [110, 164] on link ".st0{fill:#2c8af8}" at bounding box center [109, 162] width 6 height 6
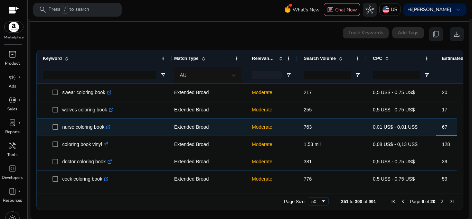
drag, startPoint x: 450, startPoint y: 119, endPoint x: 452, endPoint y: 123, distance: 4.7
click at [452, 123] on div "67" at bounding box center [470, 127] width 57 height 16
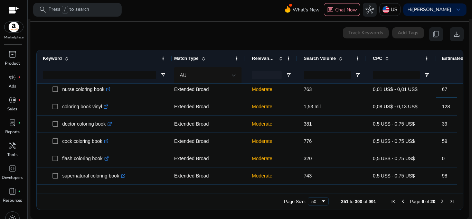
scroll to position [358, 0]
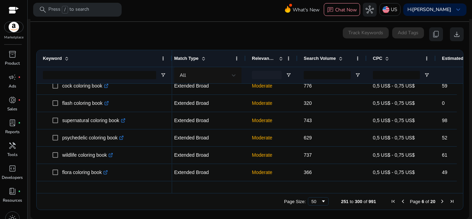
scroll to position [393, 0]
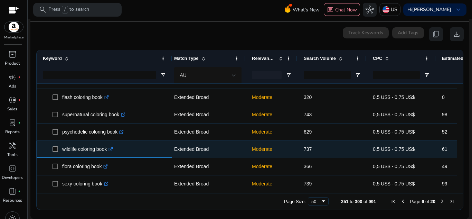
click at [117, 151] on div "wildlife coloring book .st0{fill:#2c8af8}" at bounding box center [89, 149] width 54 height 14
click at [112, 148] on icon at bounding box center [110, 149] width 3 height 3
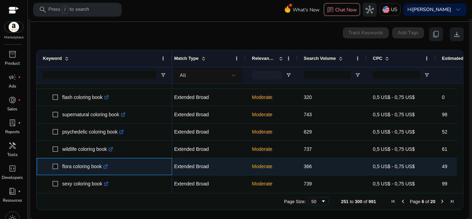
click at [108, 166] on icon ".st0{fill:#2c8af8}" at bounding box center [105, 166] width 4 height 4
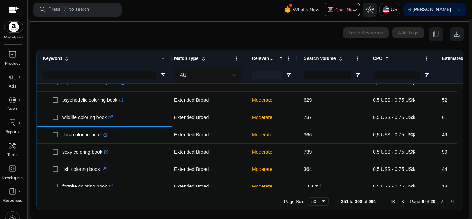
scroll to position [0, 0]
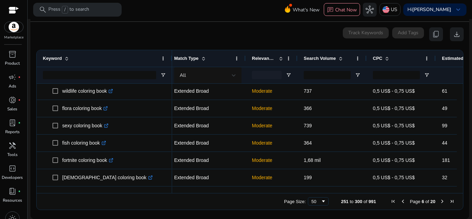
drag, startPoint x: 461, startPoint y: 144, endPoint x: 460, endPoint y: 157, distance: 13.2
click at [460, 157] on ag-grid-angular "Press SPACE to select this row. Drag here to set row groups Drag here to set co…" at bounding box center [250, 129] width 439 height 167
